Goal: Check status: Check status

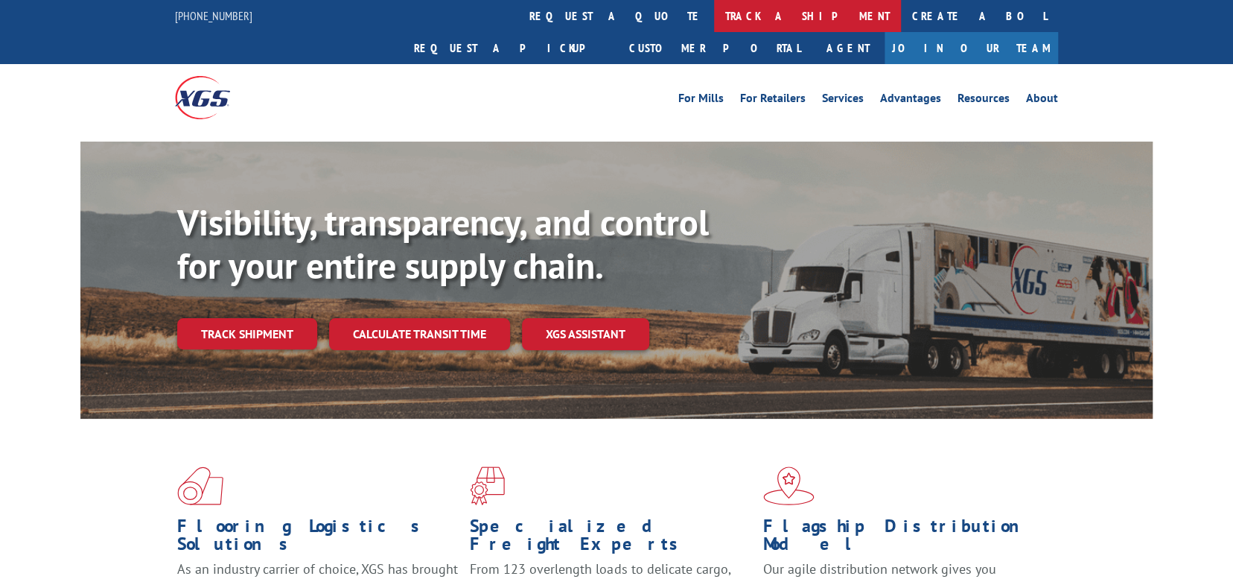
click at [714, 13] on link "track a shipment" at bounding box center [807, 16] width 187 height 32
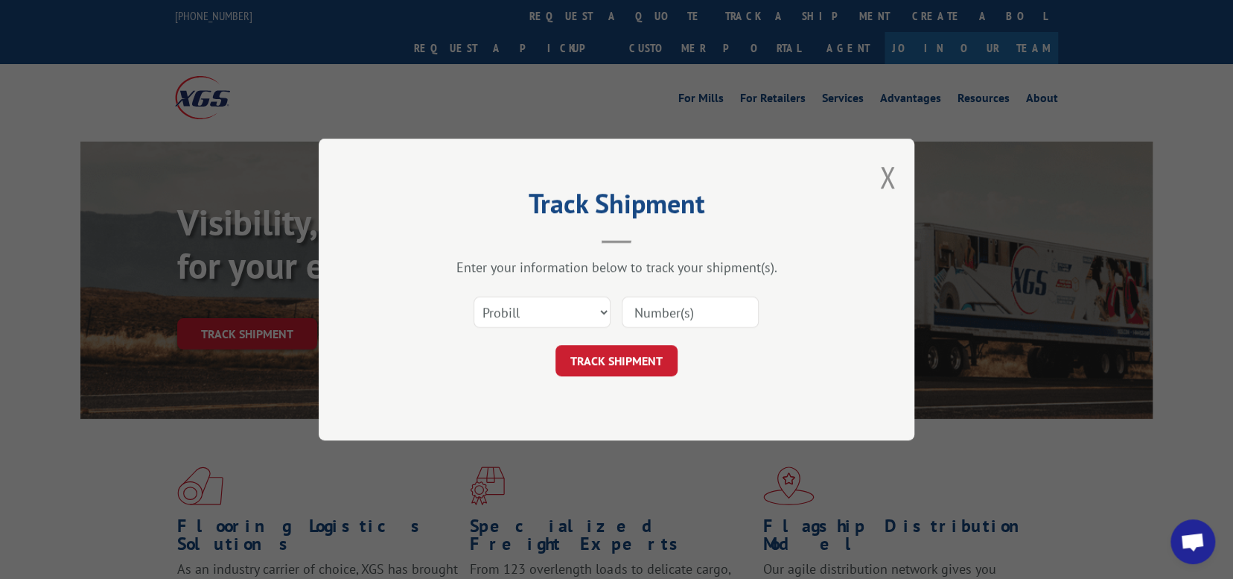
click at [663, 305] on input at bounding box center [690, 311] width 137 height 31
paste input "17501658"
type input "17501658"
click at [611, 359] on button "TRACK SHIPMENT" at bounding box center [616, 360] width 122 height 31
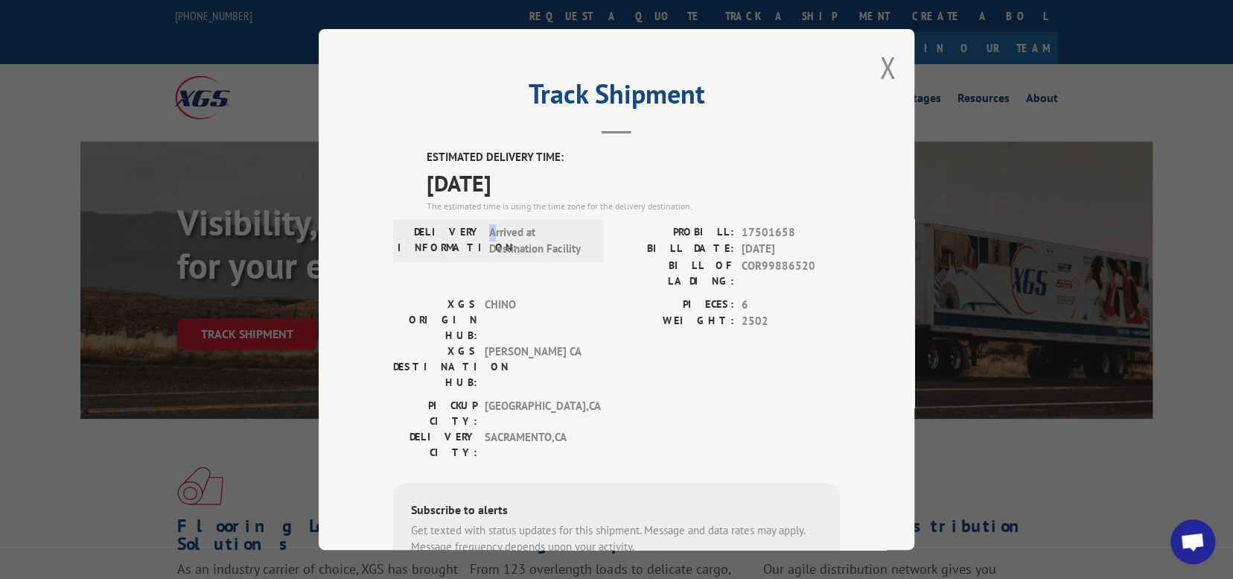
click at [490, 232] on span "Arrived at Destination Facility" at bounding box center [539, 240] width 101 height 34
click at [489, 232] on span "Arrived at Destination Facility" at bounding box center [539, 240] width 101 height 34
drag, startPoint x: 485, startPoint y: 230, endPoint x: 599, endPoint y: 249, distance: 115.4
click at [599, 249] on div "DELIVERY INFORMATION: Arrived at Destination Facility PROBILL: 17501658 BILL DA…" at bounding box center [616, 259] width 447 height 72
click at [551, 243] on span "Arrived at Destination Facility" at bounding box center [539, 240] width 101 height 34
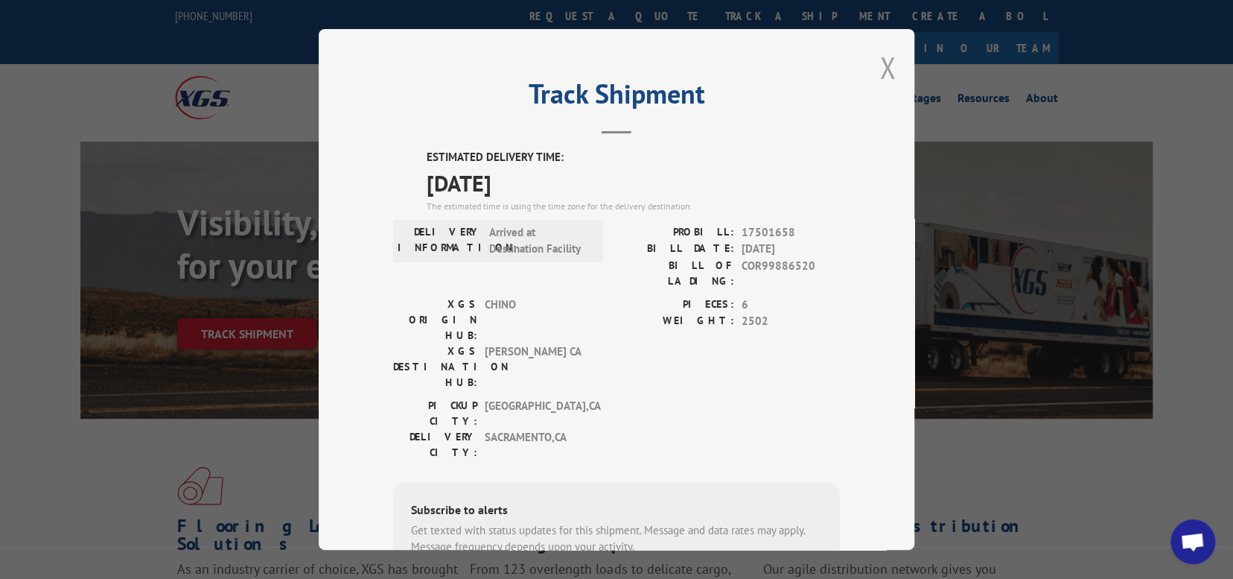
click at [888, 65] on button "Close modal" at bounding box center [887, 67] width 16 height 39
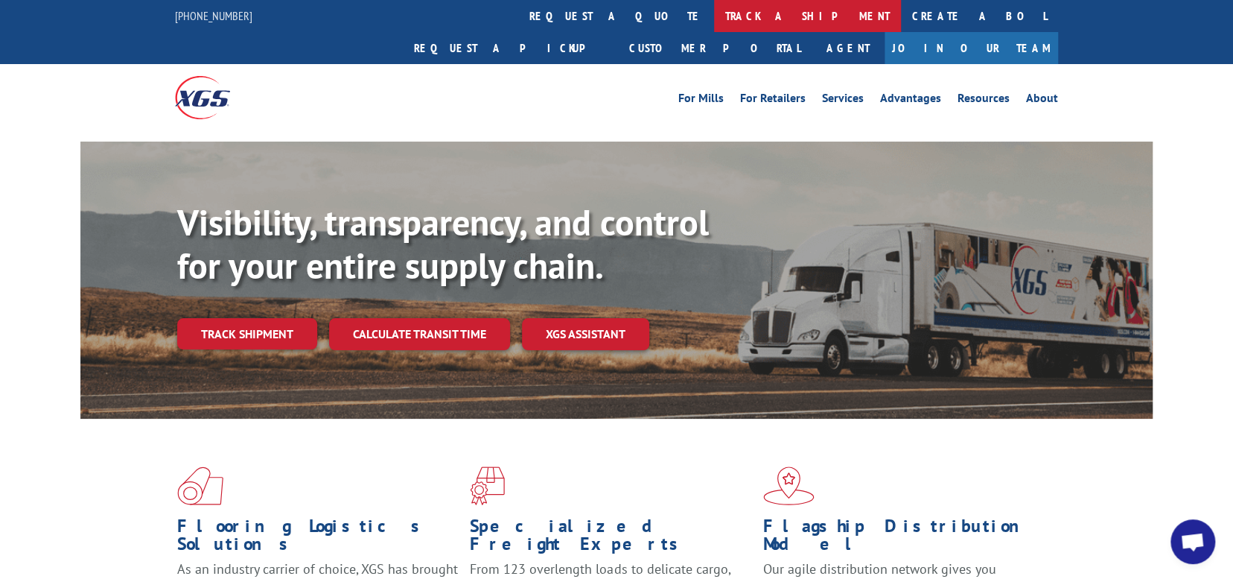
click at [714, 7] on link "track a shipment" at bounding box center [807, 16] width 187 height 32
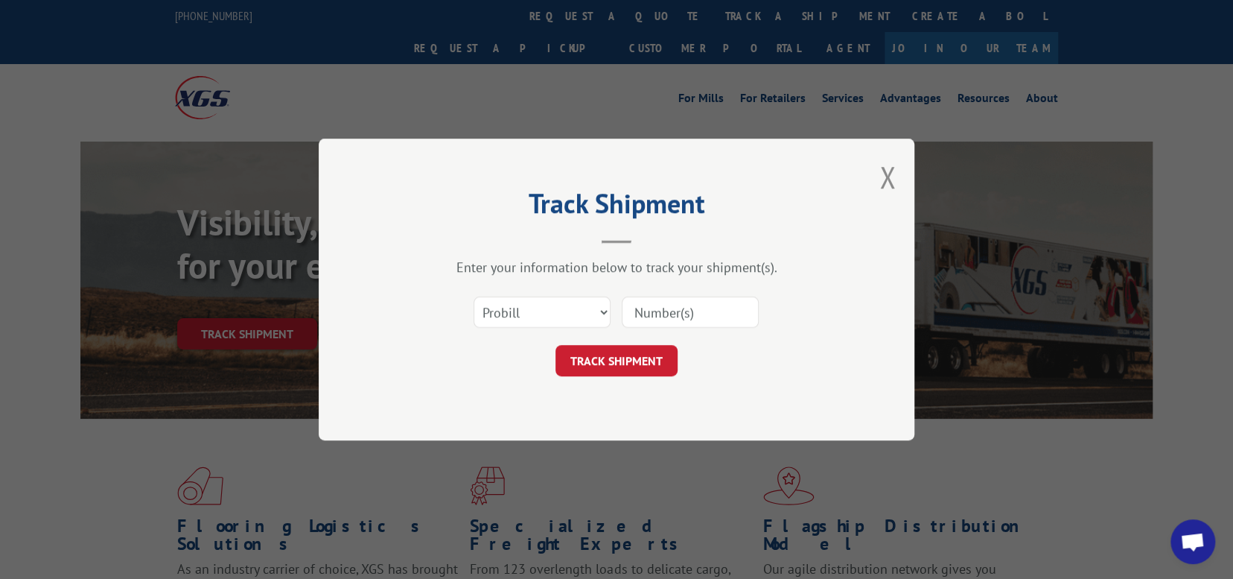
click at [665, 310] on input at bounding box center [690, 311] width 137 height 31
paste input "17593295"
type input "17593295"
click at [619, 354] on button "TRACK SHIPMENT" at bounding box center [616, 360] width 122 height 31
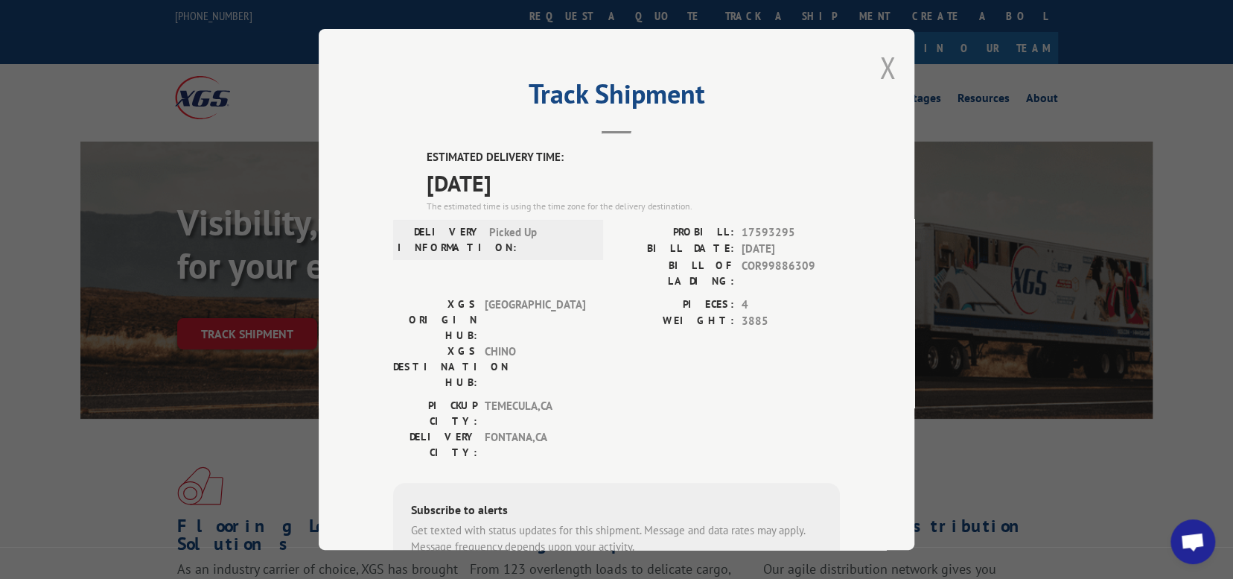
click at [879, 69] on button "Close modal" at bounding box center [887, 67] width 16 height 39
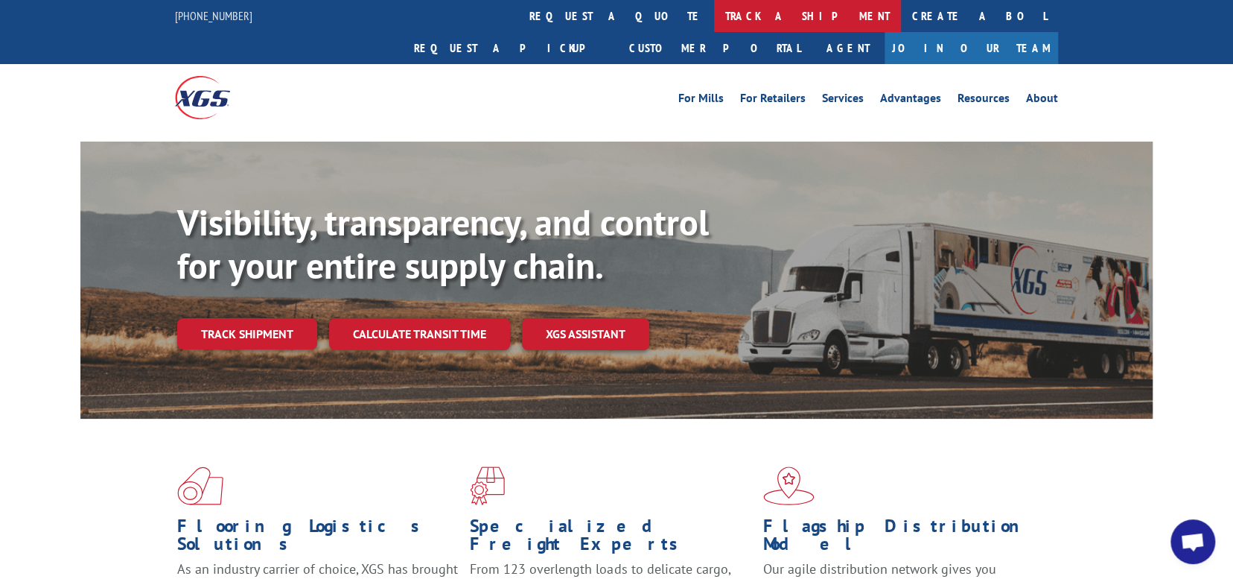
click at [714, 16] on link "track a shipment" at bounding box center [807, 16] width 187 height 32
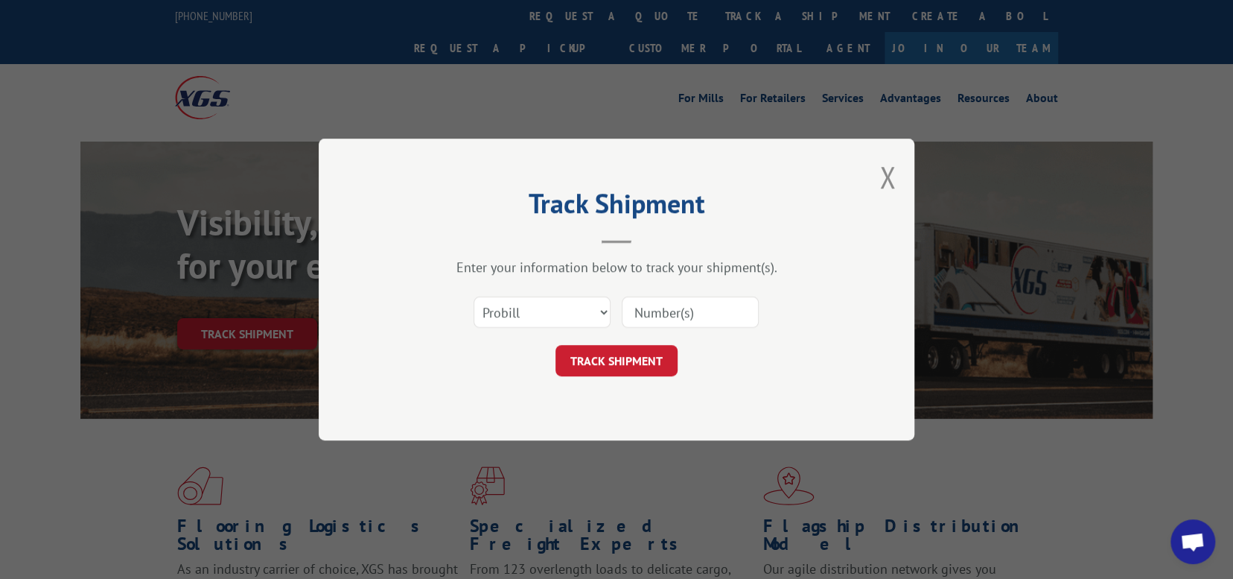
click at [656, 312] on input at bounding box center [690, 311] width 137 height 31
paste input "16955617"
type input "16955617"
click at [628, 362] on button "TRACK SHIPMENT" at bounding box center [616, 360] width 122 height 31
click at [631, 353] on button "TRACK SHIPMENT" at bounding box center [616, 360] width 122 height 31
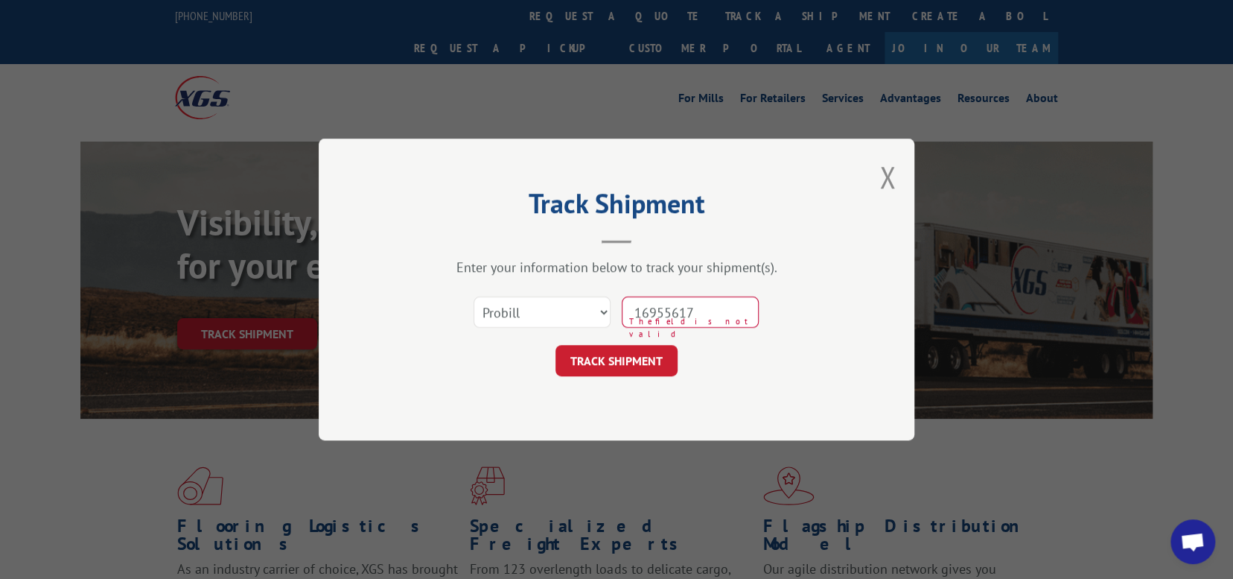
drag, startPoint x: 713, startPoint y: 312, endPoint x: 621, endPoint y: 316, distance: 91.7
click at [622, 316] on input "16955617" at bounding box center [690, 311] width 137 height 31
paste input "16955617"
click at [633, 358] on button "TRACK SHIPMENT" at bounding box center [616, 360] width 122 height 31
click at [675, 314] on input "16955617" at bounding box center [690, 311] width 137 height 31
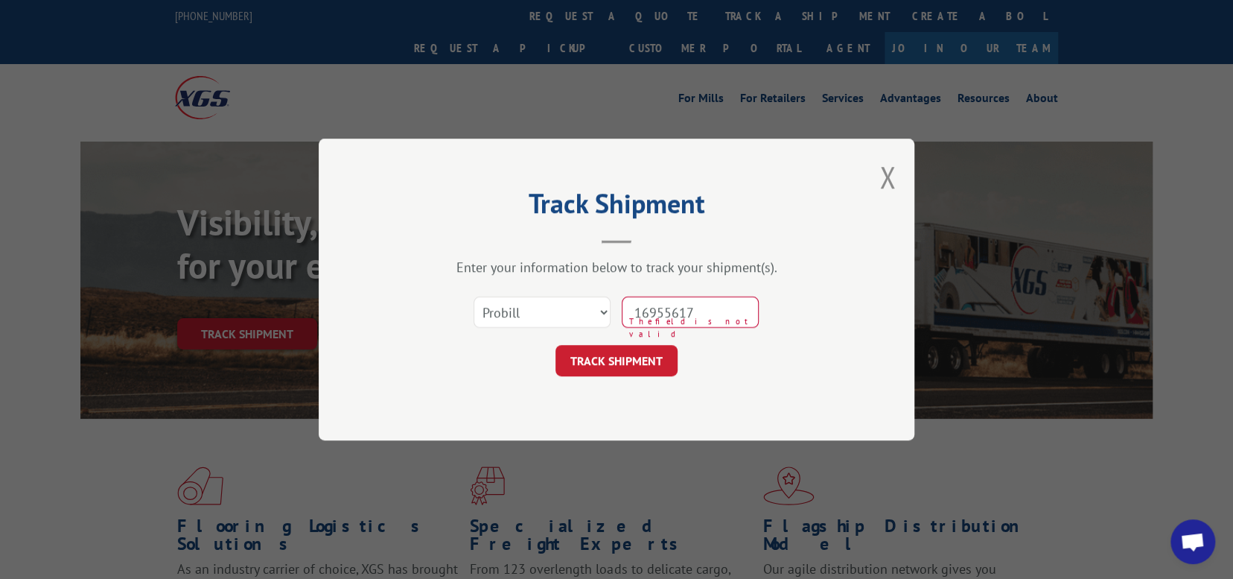
click at [675, 314] on input "16955617" at bounding box center [690, 311] width 137 height 31
paste input "7501658"
type input "17501658"
click at [629, 357] on button "TRACK SHIPMENT" at bounding box center [616, 360] width 122 height 31
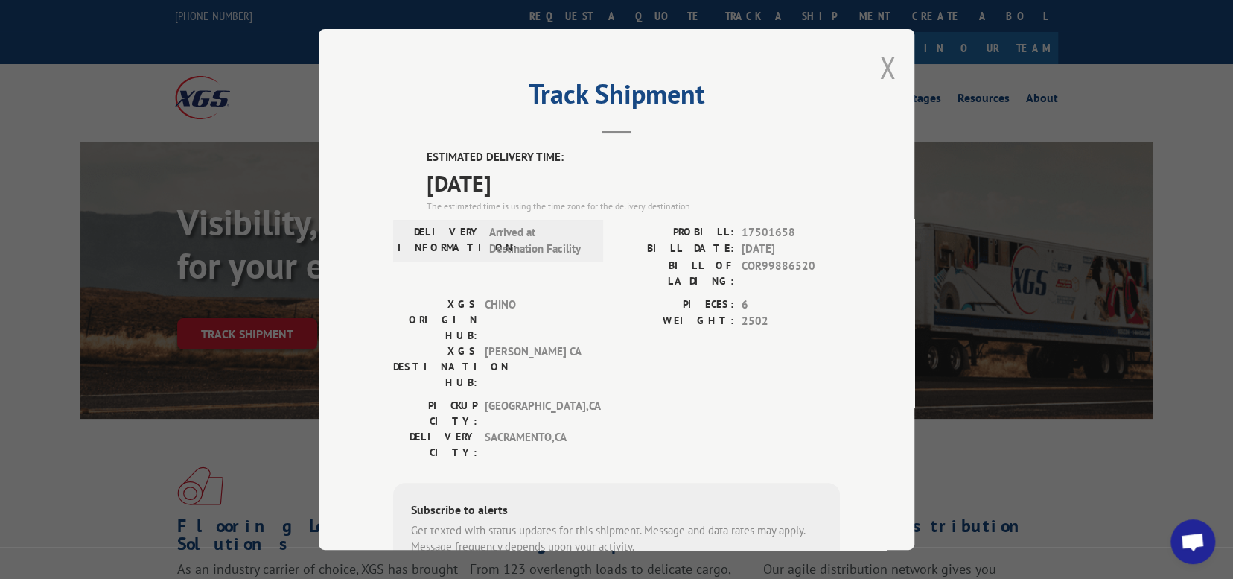
click at [885, 66] on button "Close modal" at bounding box center [887, 67] width 16 height 39
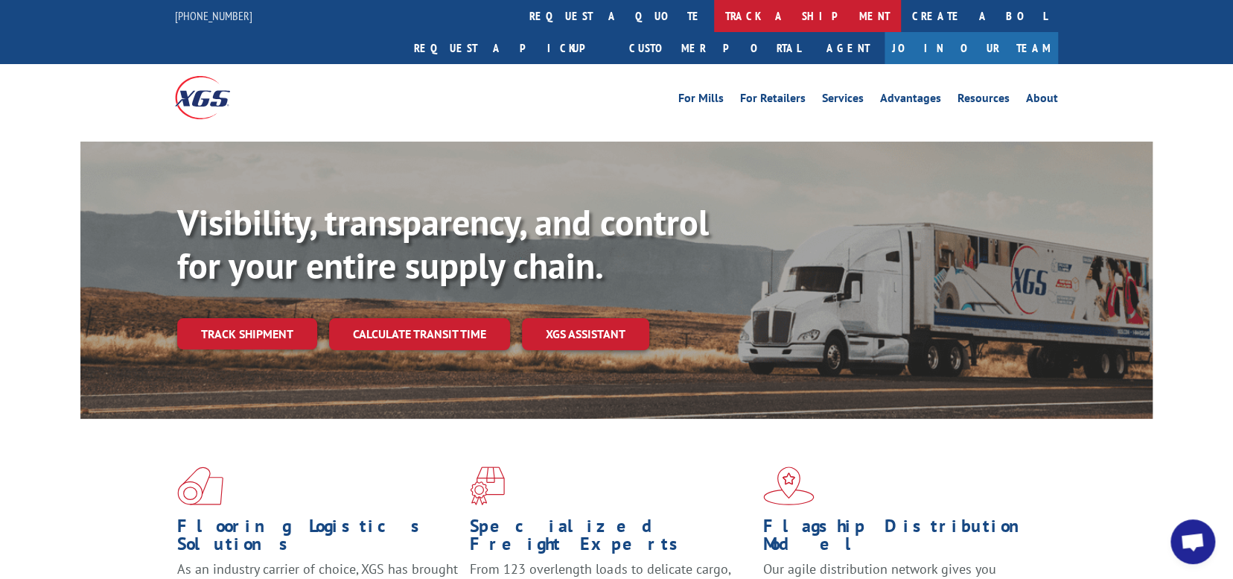
click at [714, 16] on link "track a shipment" at bounding box center [807, 16] width 187 height 32
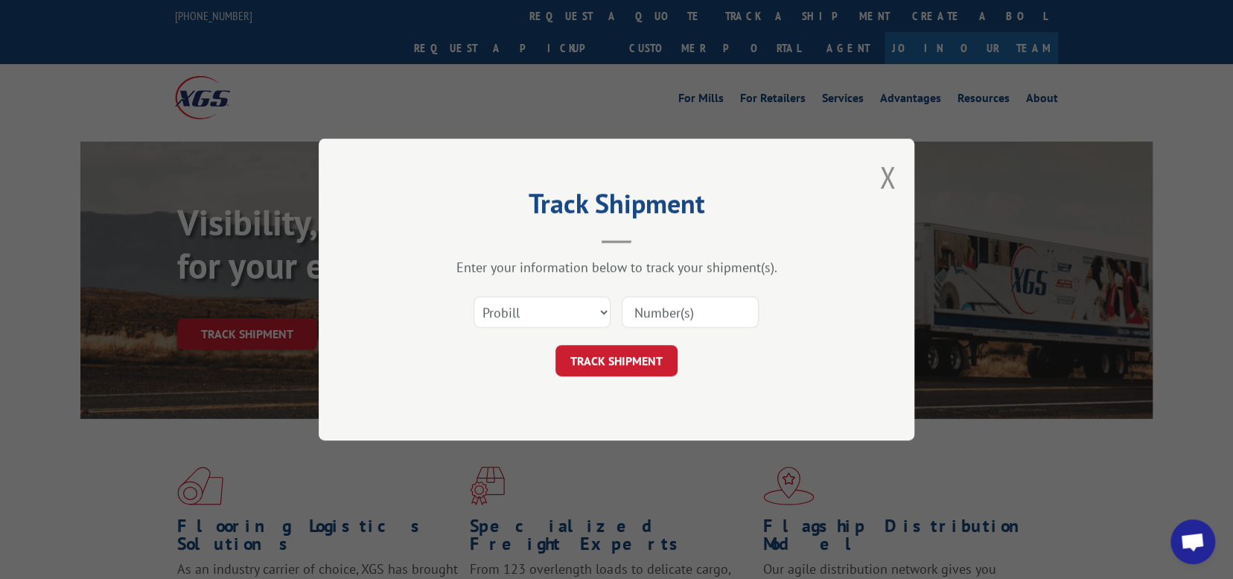
click at [665, 304] on input at bounding box center [690, 311] width 137 height 31
paste input "17593295"
type input "17593295"
click at [634, 351] on button "TRACK SHIPMENT" at bounding box center [616, 360] width 122 height 31
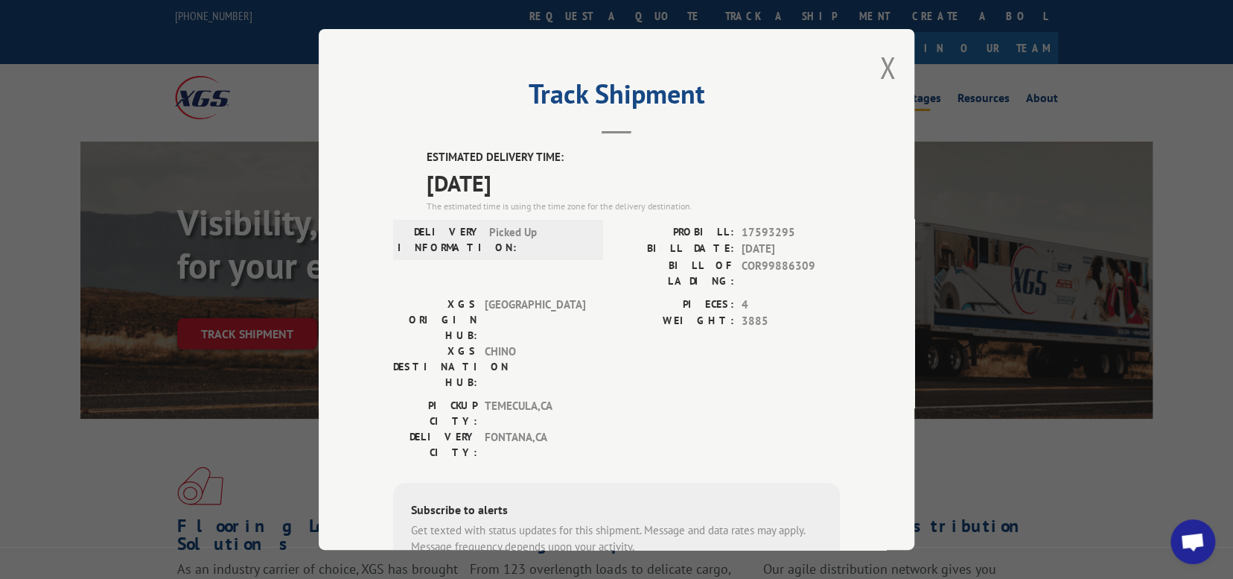
click at [883, 61] on button "Close modal" at bounding box center [887, 67] width 16 height 39
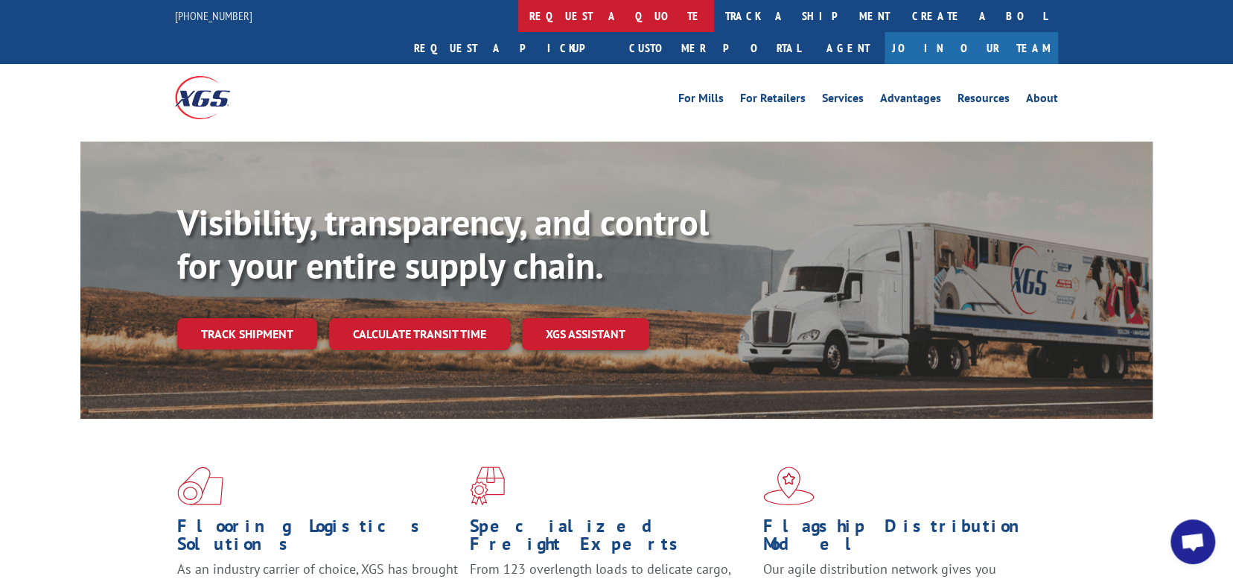
click at [518, 19] on link "request a quote" at bounding box center [616, 16] width 196 height 32
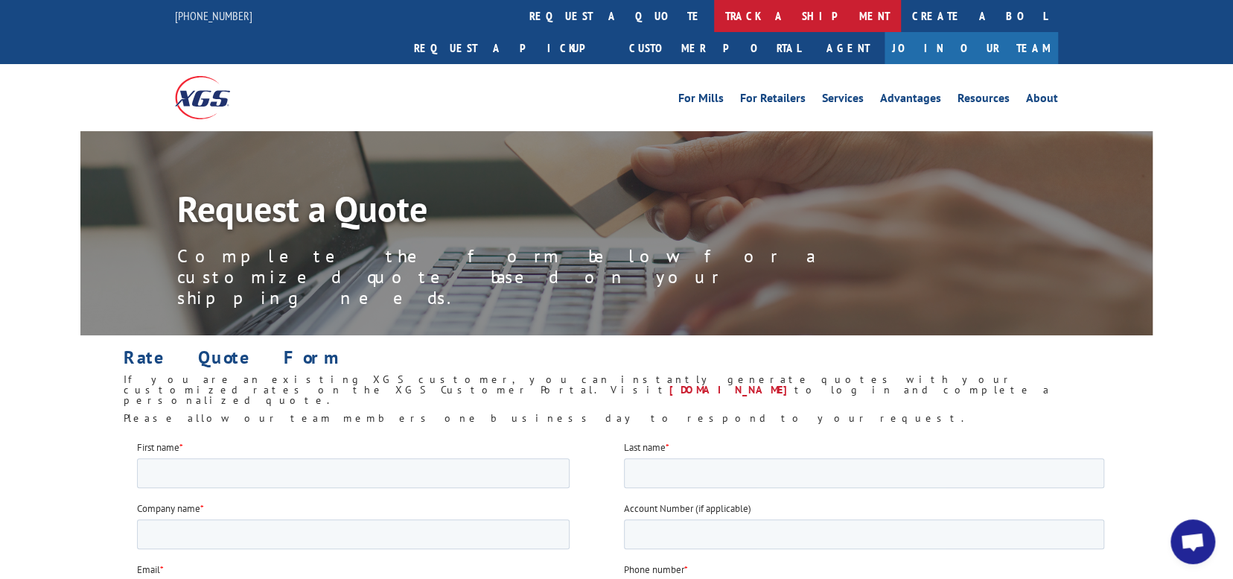
click at [714, 13] on link "track a shipment" at bounding box center [807, 16] width 187 height 32
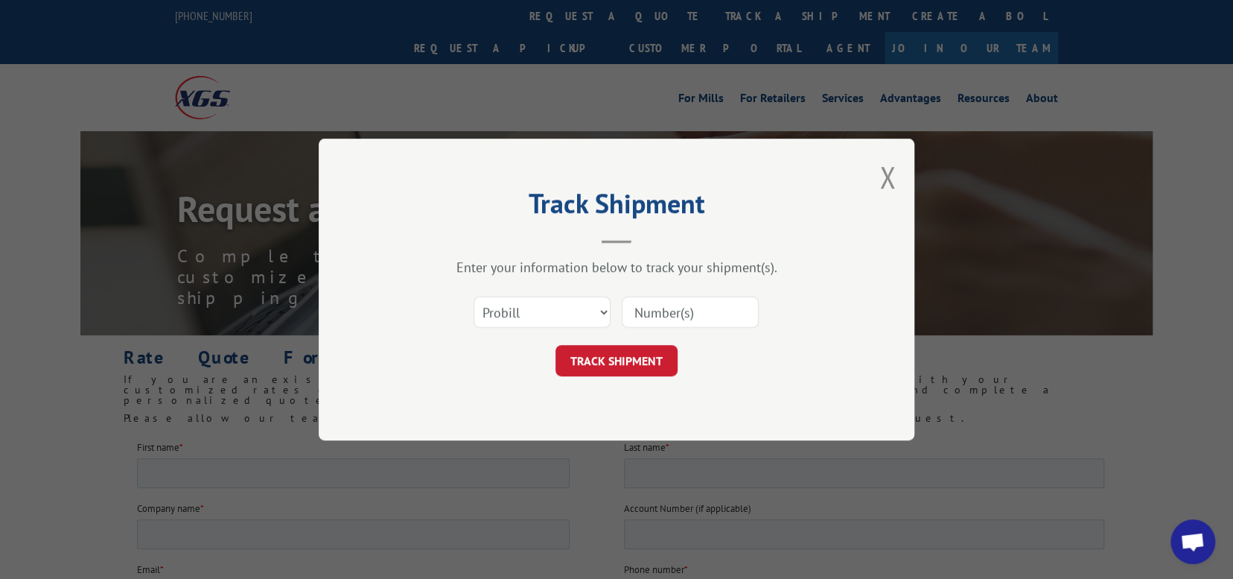
click at [664, 305] on input at bounding box center [690, 311] width 137 height 31
paste input "17593295"
type input "17593295"
click at [617, 360] on button "TRACK SHIPMENT" at bounding box center [616, 360] width 122 height 31
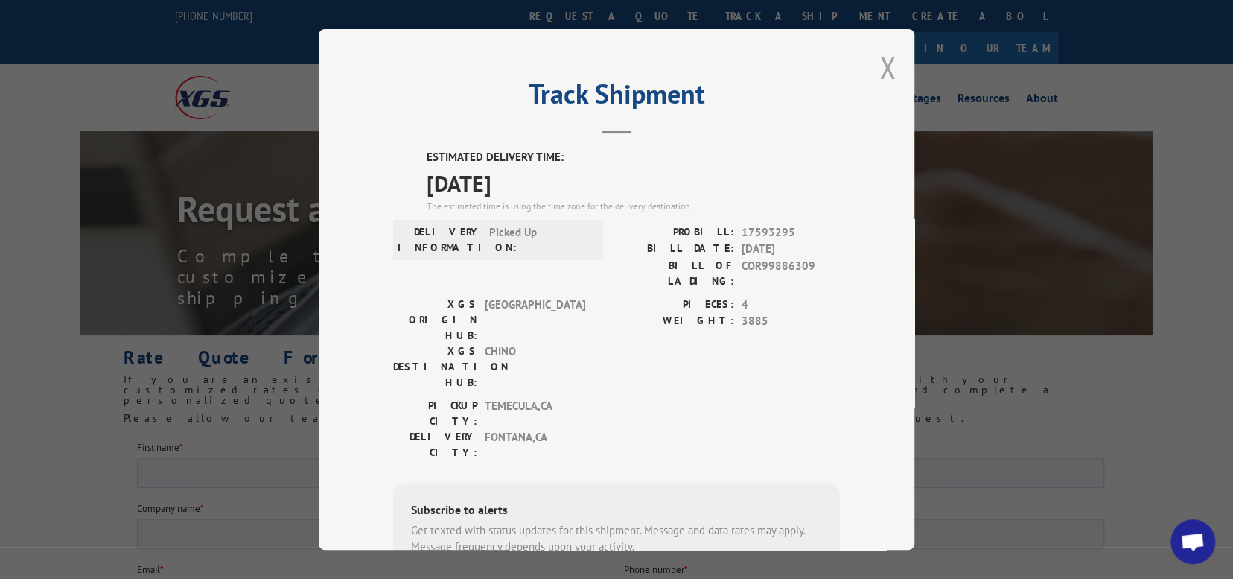
click at [880, 67] on button "Close modal" at bounding box center [887, 67] width 16 height 39
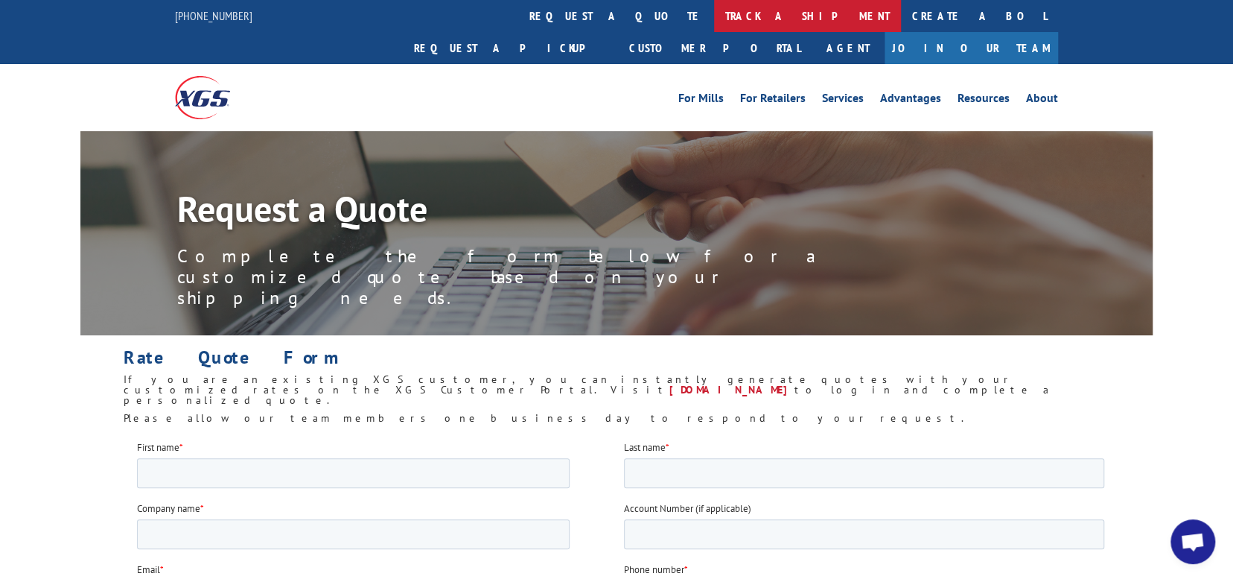
click at [714, 7] on link "track a shipment" at bounding box center [807, 16] width 187 height 32
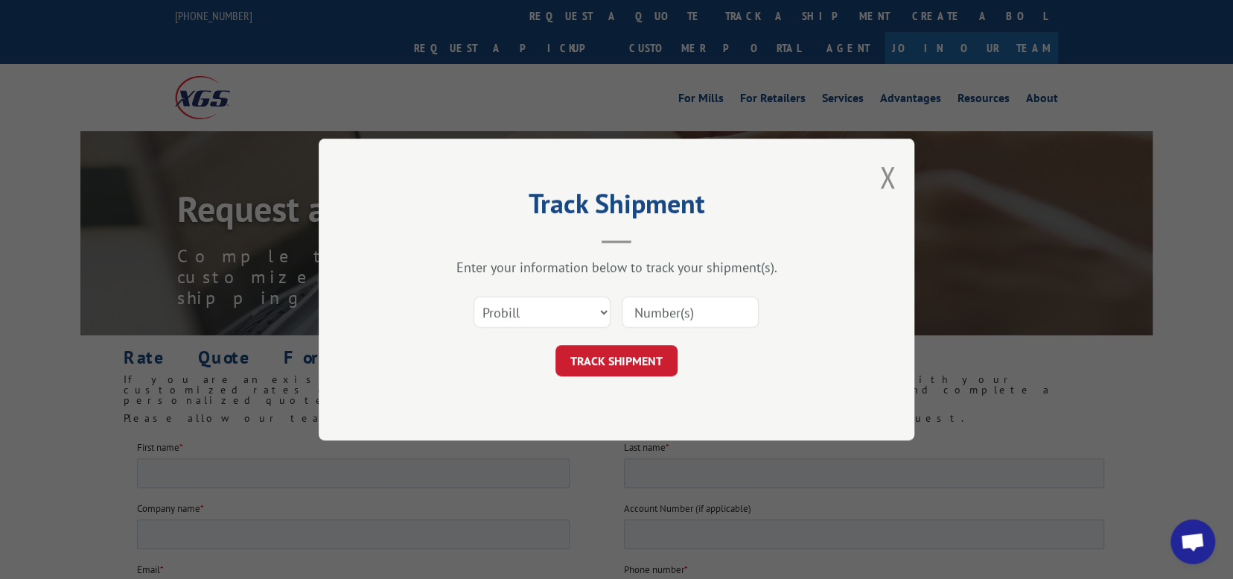
click at [648, 313] on input at bounding box center [690, 311] width 137 height 31
paste input "16955617"
type input "16955617"
click at [611, 364] on button "TRACK SHIPMENT" at bounding box center [616, 360] width 122 height 31
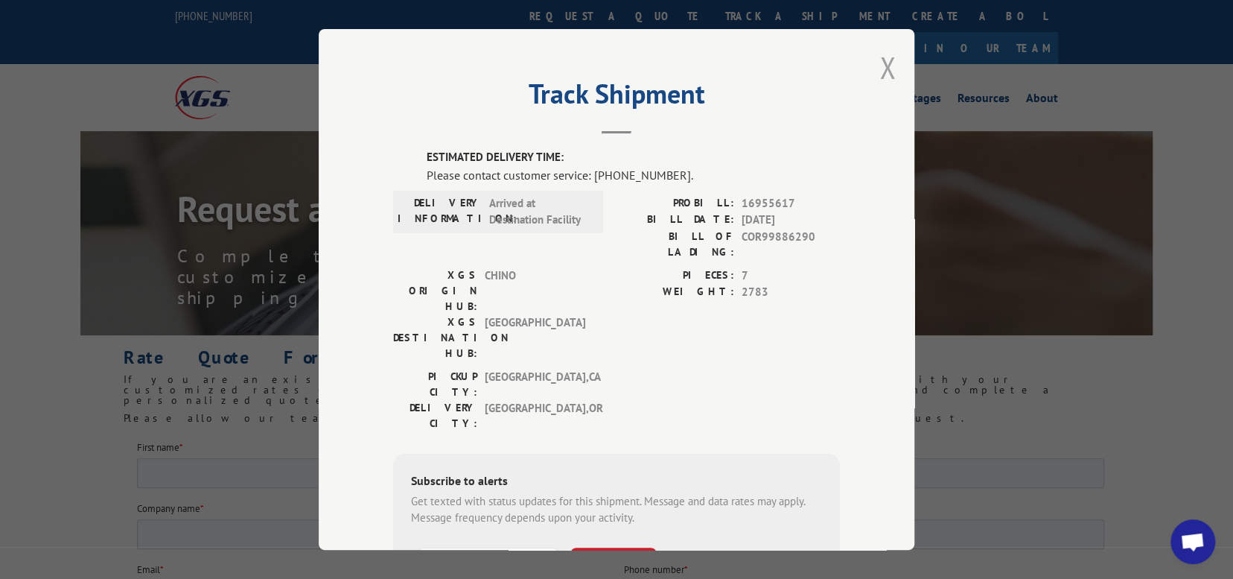
click at [885, 68] on button "Close modal" at bounding box center [887, 67] width 16 height 39
